Goal: Task Accomplishment & Management: Use online tool/utility

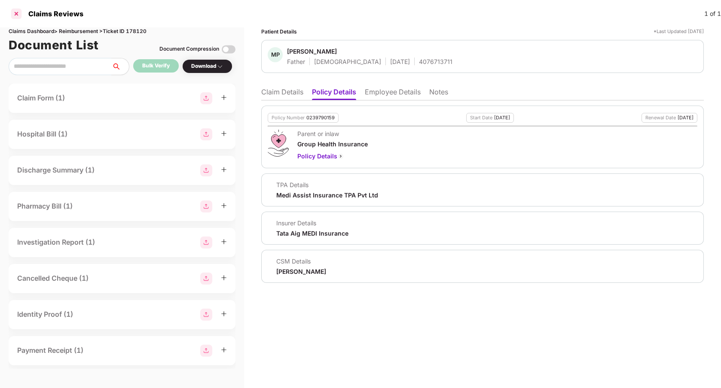
click at [15, 13] on div at bounding box center [16, 14] width 14 height 14
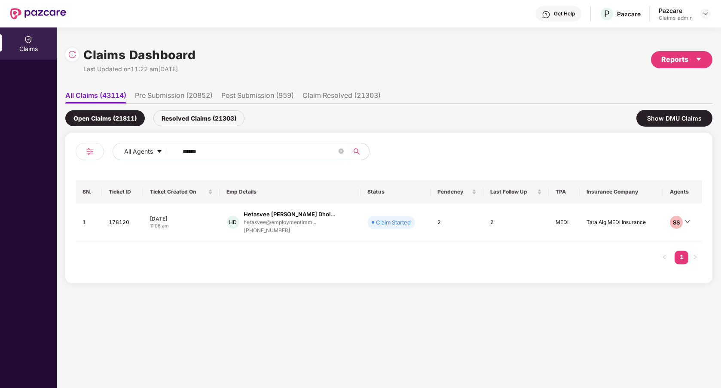
click at [165, 95] on li "Pre Submission (20852)" at bounding box center [174, 97] width 78 height 12
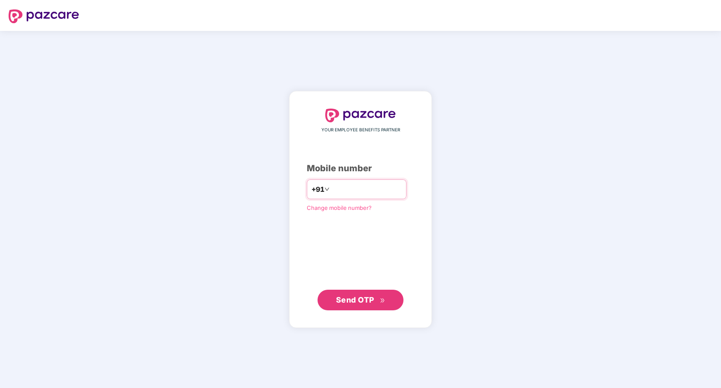
click at [345, 189] on input "number" at bounding box center [366, 190] width 70 height 14
type input "**********"
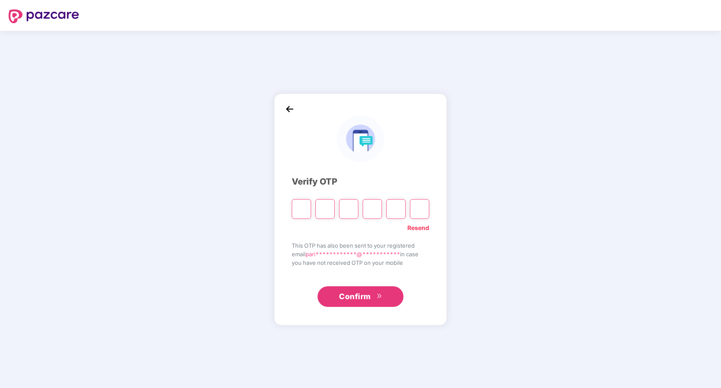
paste input "*"
type input "*"
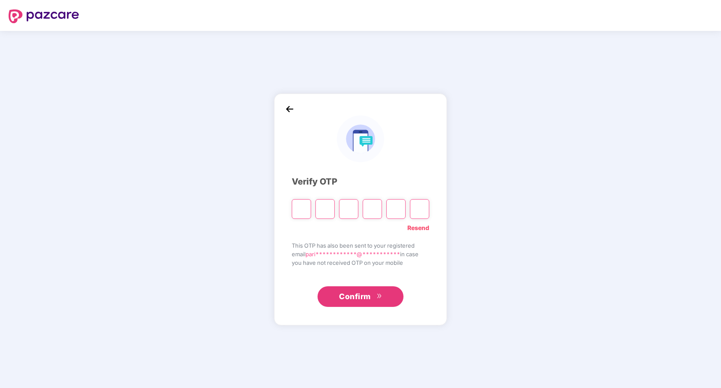
type input "*"
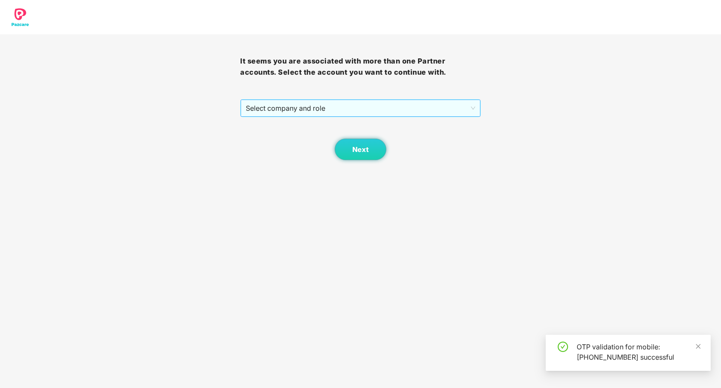
click at [377, 109] on span "Select company and role" at bounding box center [360, 108] width 229 height 16
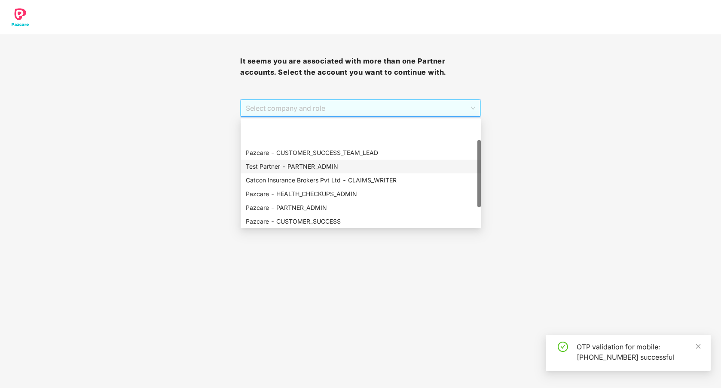
scroll to position [69, 0]
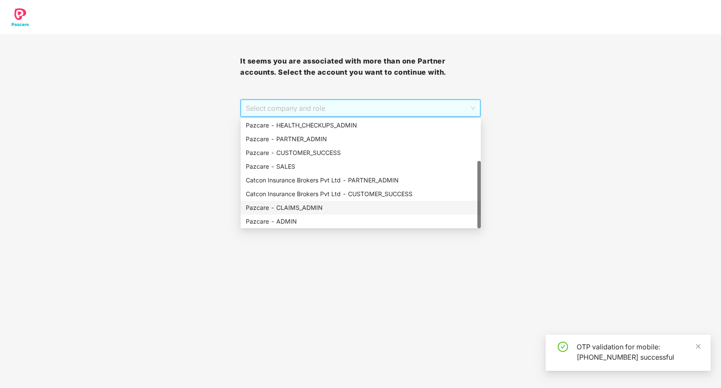
click at [312, 209] on div "Pazcare - CLAIMS_ADMIN" at bounding box center [361, 207] width 230 height 9
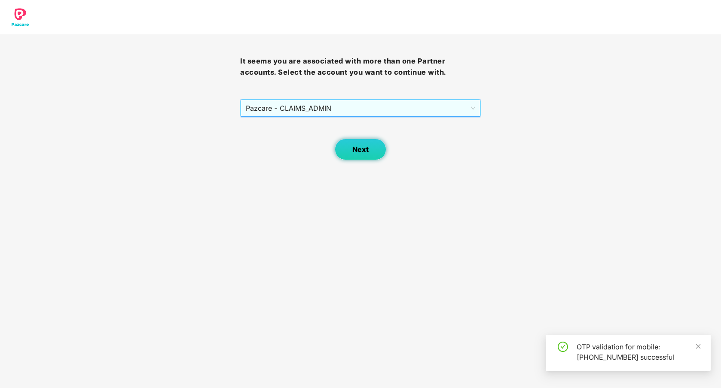
click at [357, 158] on button "Next" at bounding box center [361, 149] width 52 height 21
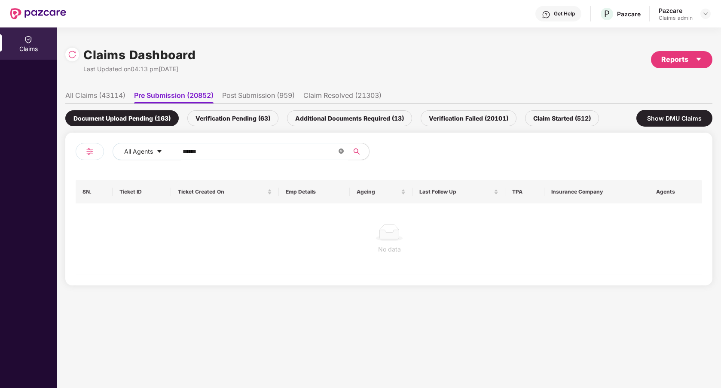
click at [340, 151] on icon "close-circle" at bounding box center [341, 151] width 5 height 5
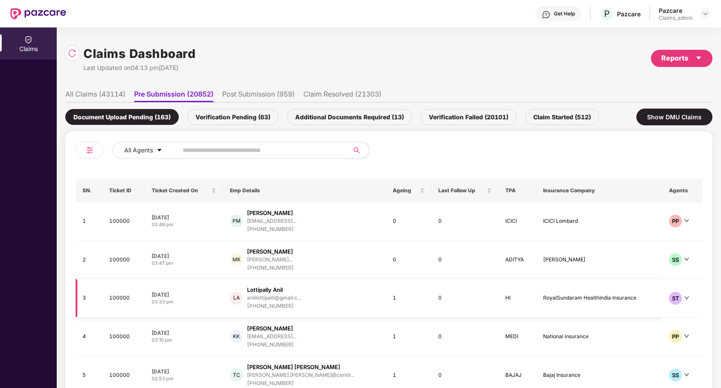
scroll to position [0, 0]
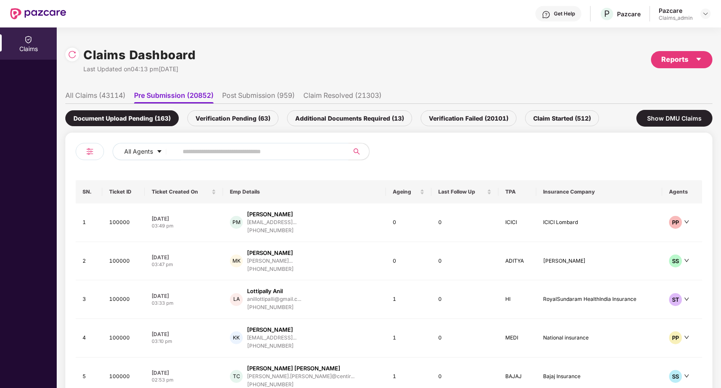
click at [246, 120] on div "Verification Pending (63)" at bounding box center [232, 118] width 91 height 16
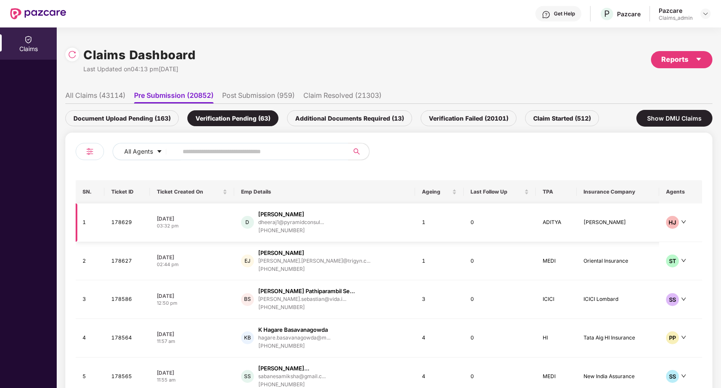
click at [342, 225] on div "D [PERSON_NAME] dheeraj1@pyramidconsul... [PHONE_NUMBER]" at bounding box center [324, 223] width 167 height 24
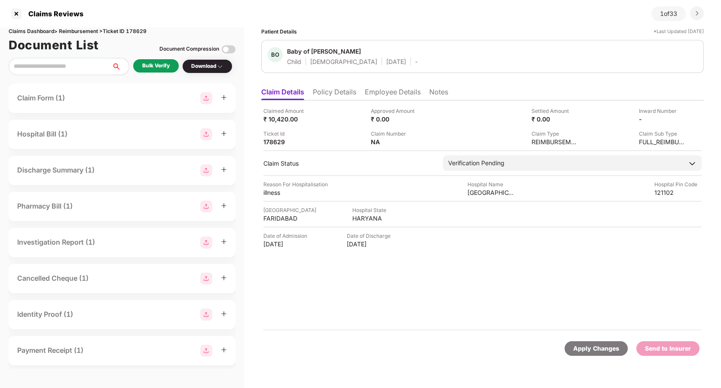
click at [64, 97] on div "Claim Form (1)" at bounding box center [41, 98] width 48 height 11
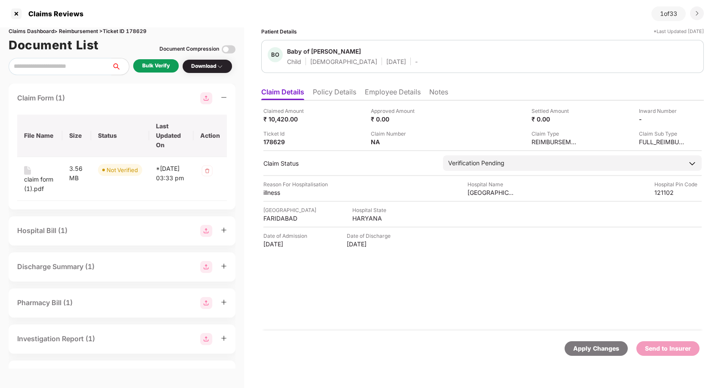
click at [81, 230] on div "Hospital Bill (1)" at bounding box center [122, 231] width 210 height 12
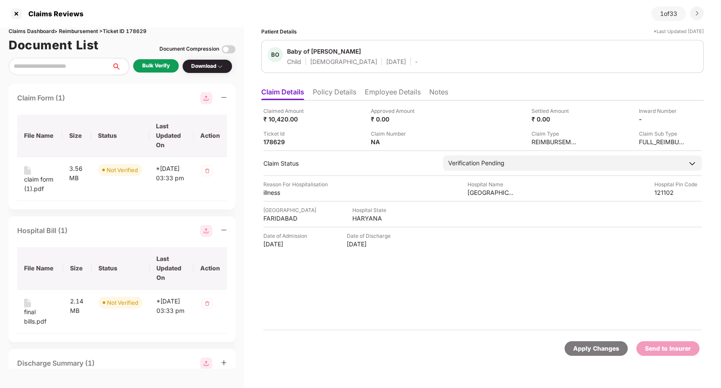
click at [80, 230] on div "Hospital Bill (1)" at bounding box center [122, 231] width 210 height 12
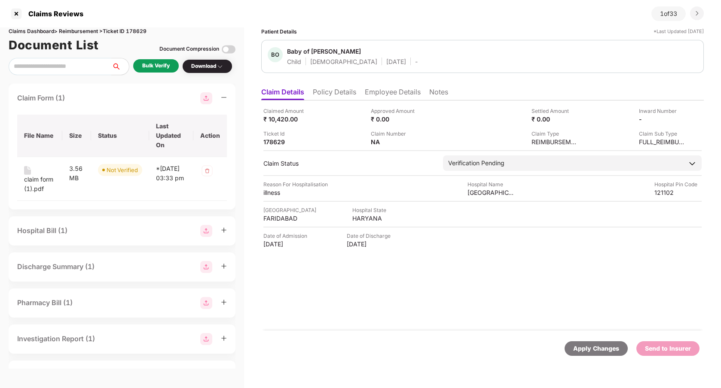
click at [107, 100] on div "Claim Form (1)" at bounding box center [122, 98] width 210 height 12
